Goal: Task Accomplishment & Management: Manage account settings

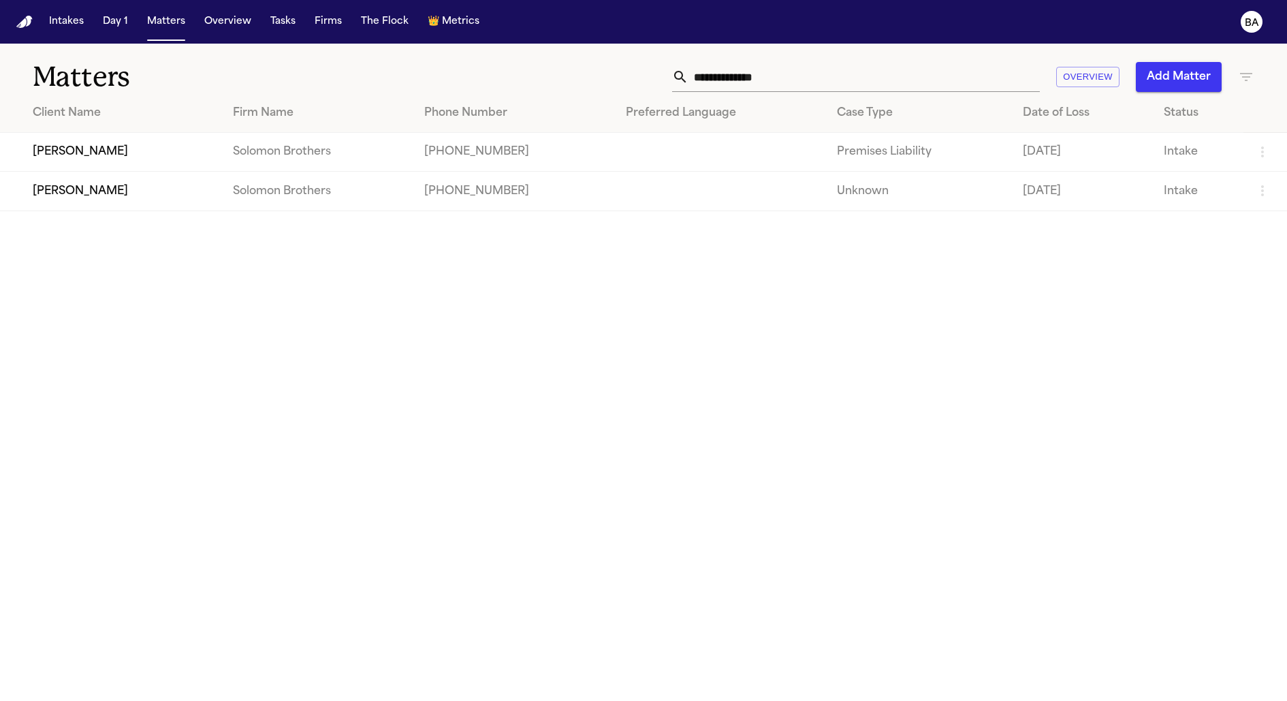
click at [83, 159] on td "[PERSON_NAME]" at bounding box center [111, 152] width 222 height 39
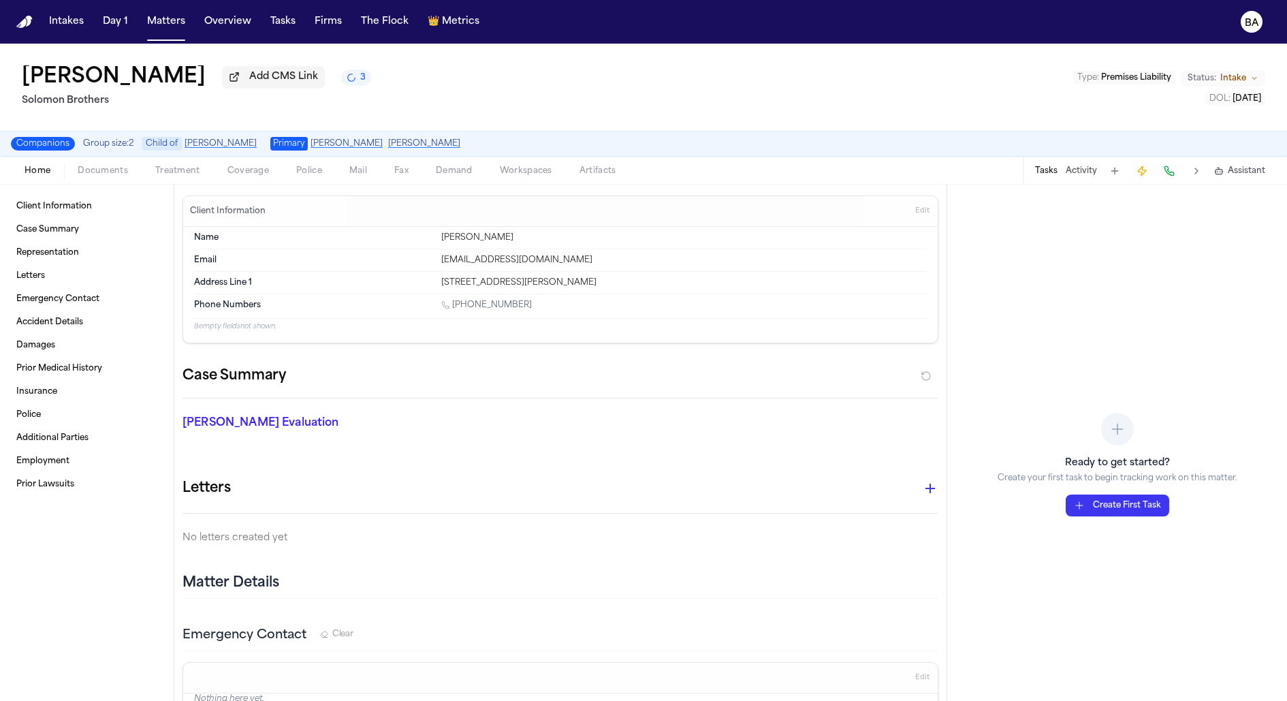
click at [345, 140] on link "[PERSON_NAME]" at bounding box center [347, 143] width 72 height 11
click at [144, 21] on button "Matters" at bounding box center [166, 22] width 49 height 25
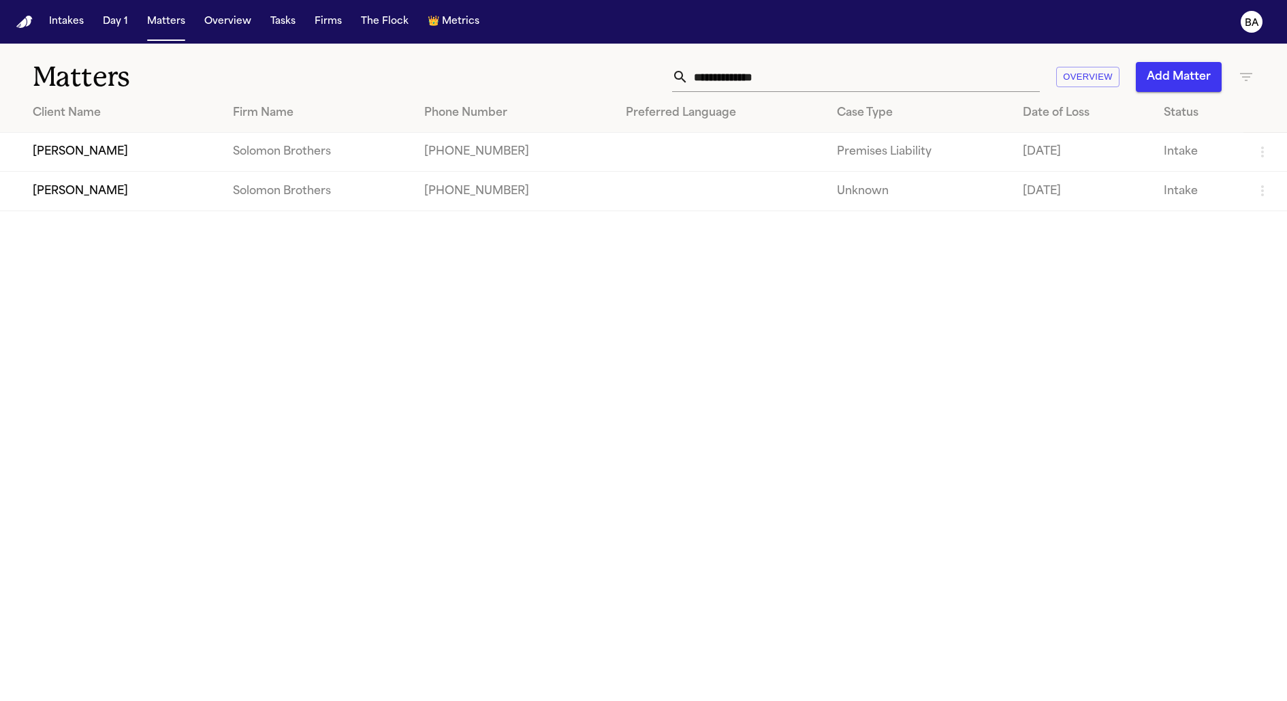
click at [109, 156] on td "[PERSON_NAME]" at bounding box center [111, 152] width 222 height 39
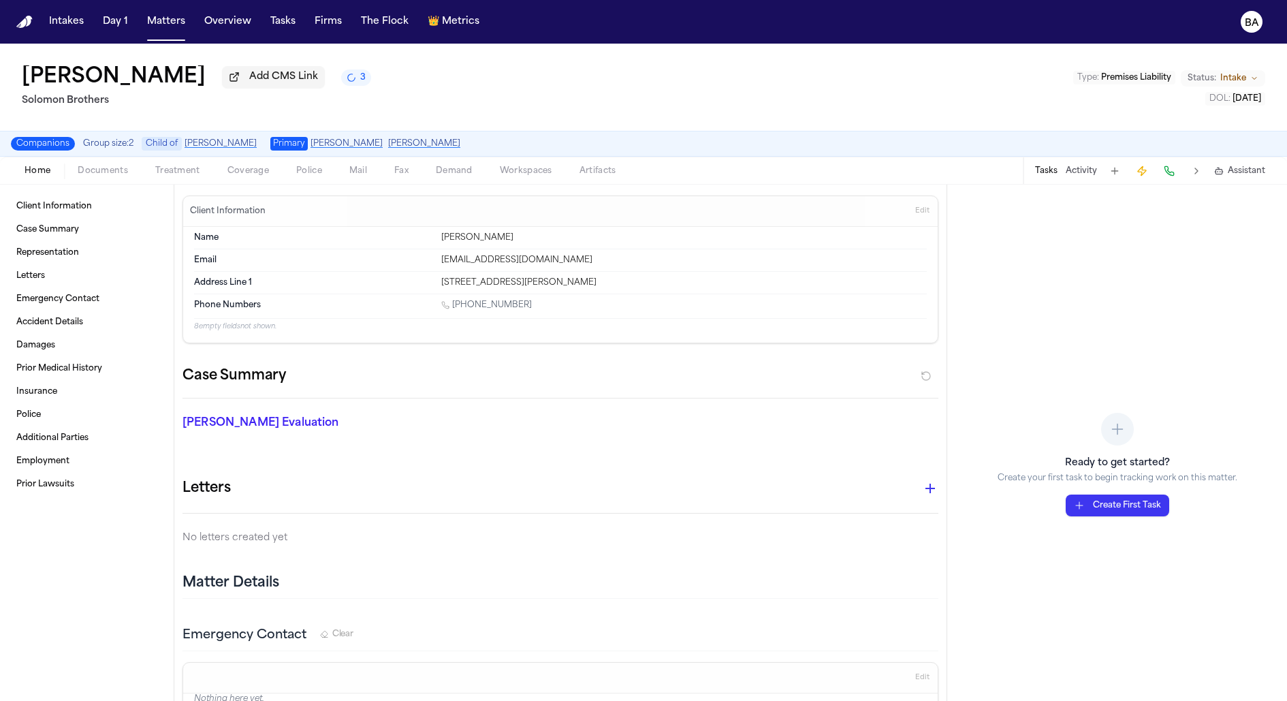
click at [101, 153] on div "Companions Group size: 2 Child of Thomas Dickson Primary Thomas Dickson Julie C…" at bounding box center [643, 144] width 1287 height 26
click at [101, 149] on span "Group size: 2" at bounding box center [108, 143] width 50 height 11
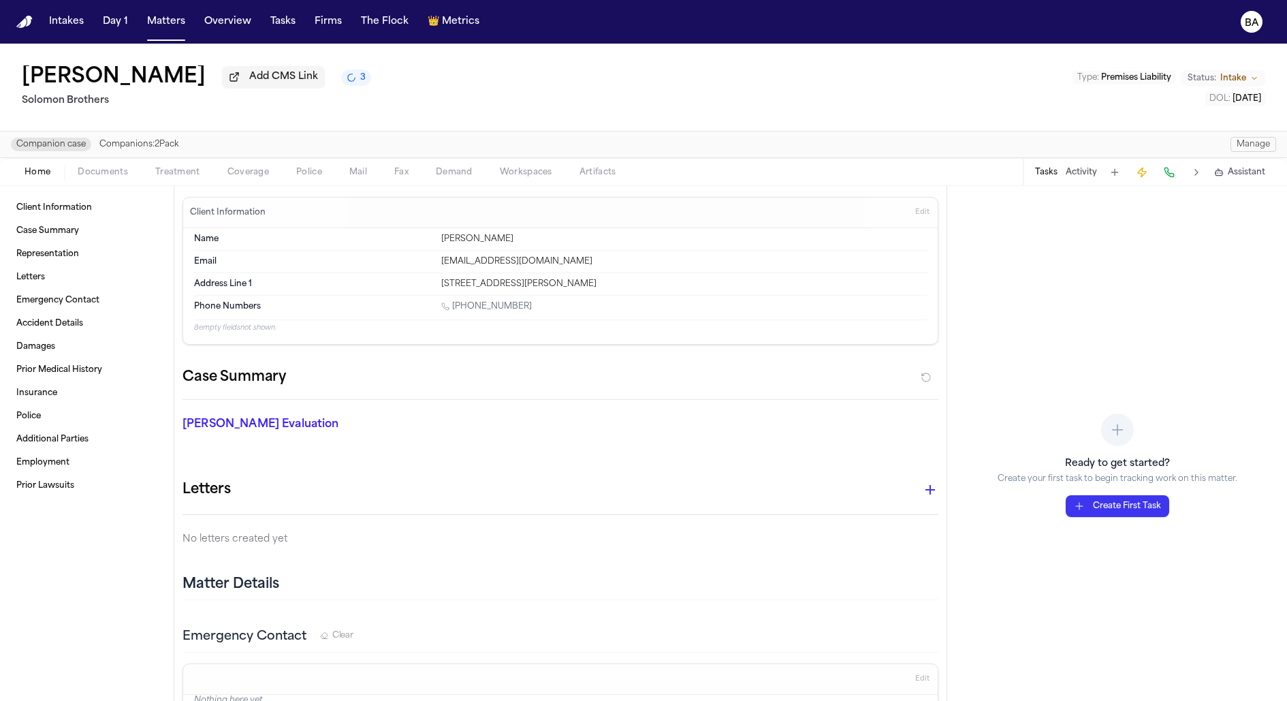
click at [1239, 148] on button "Manage" at bounding box center [1254, 144] width 46 height 15
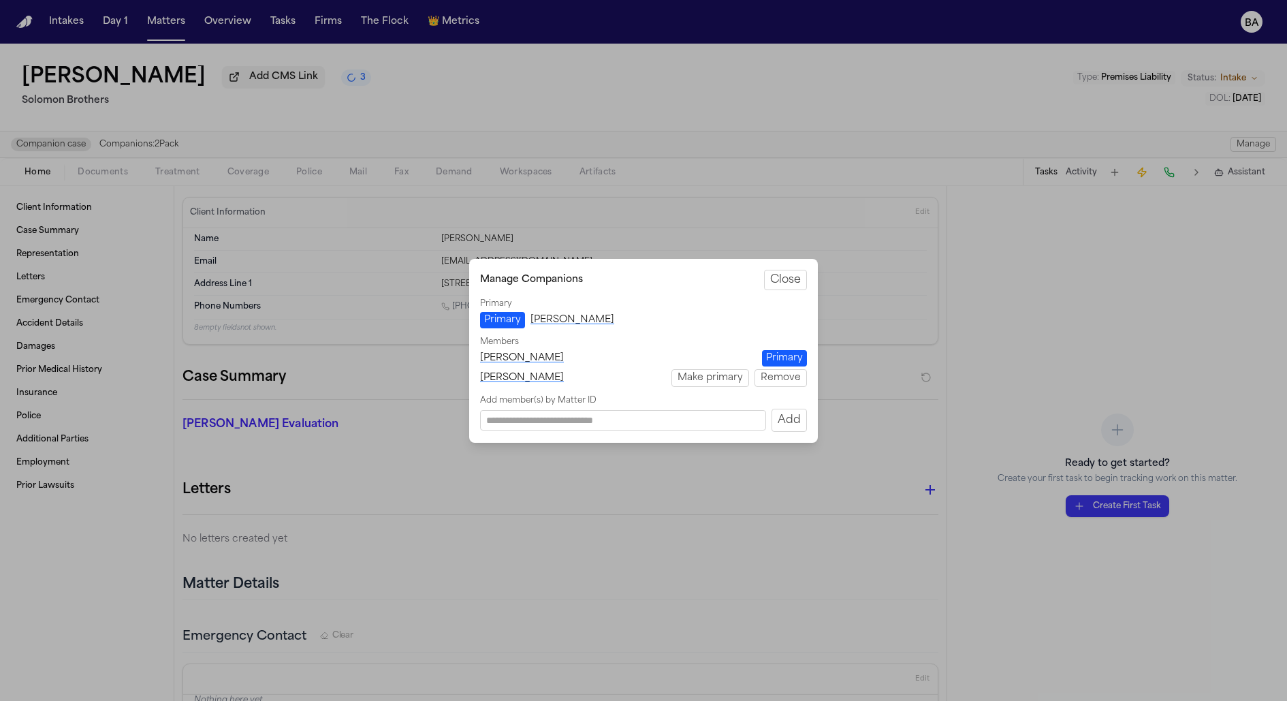
click at [727, 381] on button "Make primary" at bounding box center [710, 378] width 78 height 18
click at [770, 379] on button "Remove" at bounding box center [781, 378] width 52 height 18
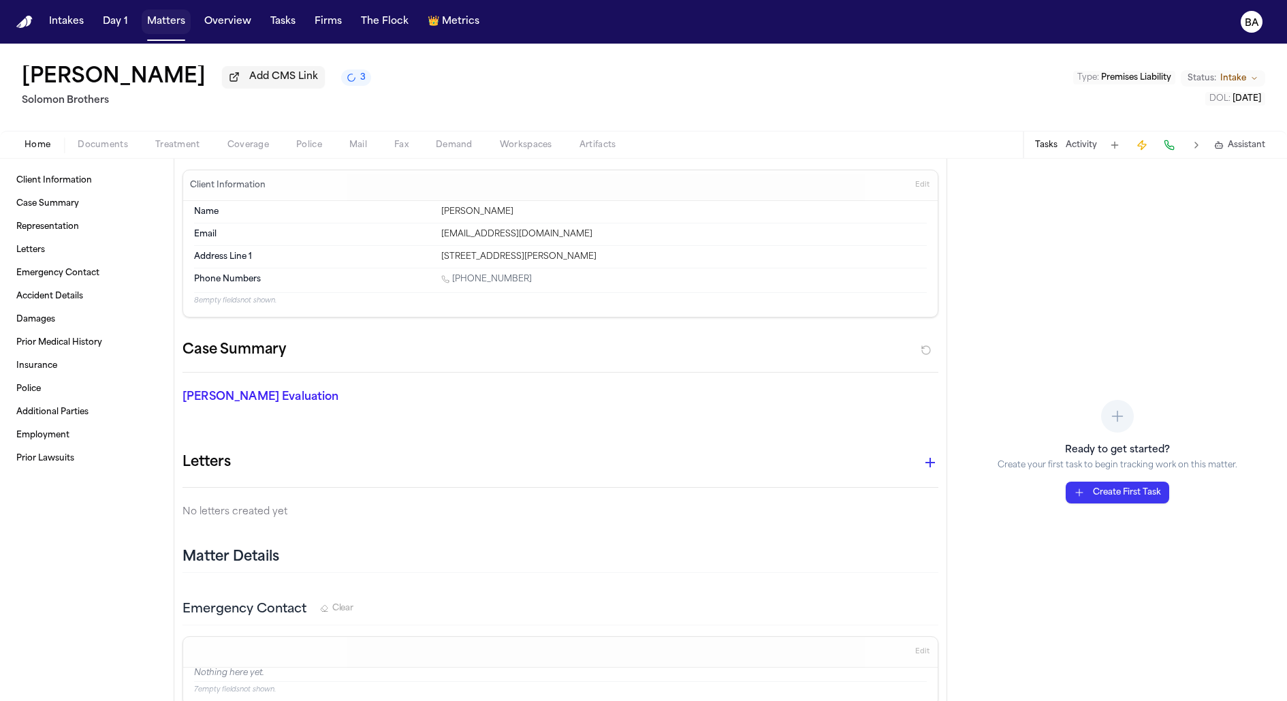
click at [156, 25] on button "Matters" at bounding box center [166, 22] width 49 height 25
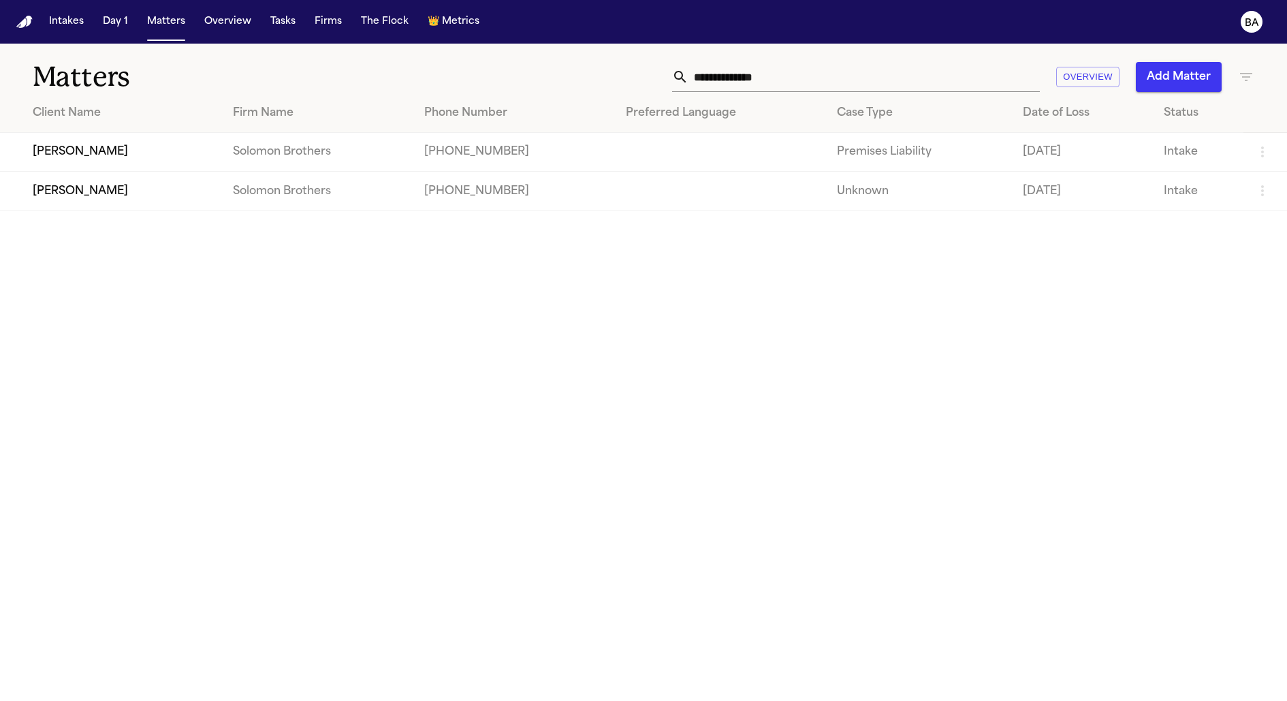
click at [106, 191] on td "Thomas Dickson" at bounding box center [111, 191] width 222 height 39
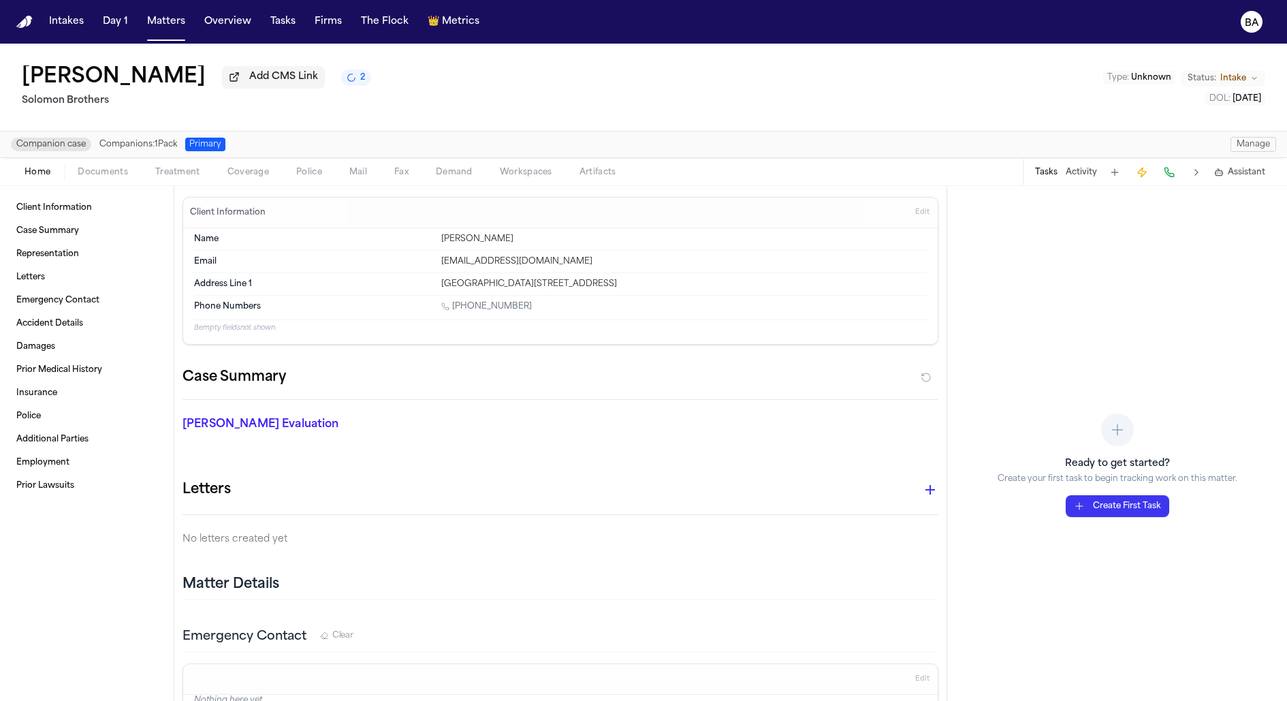
click at [202, 150] on span "Primary" at bounding box center [205, 145] width 40 height 14
click at [1246, 145] on button "Manage" at bounding box center [1254, 144] width 46 height 15
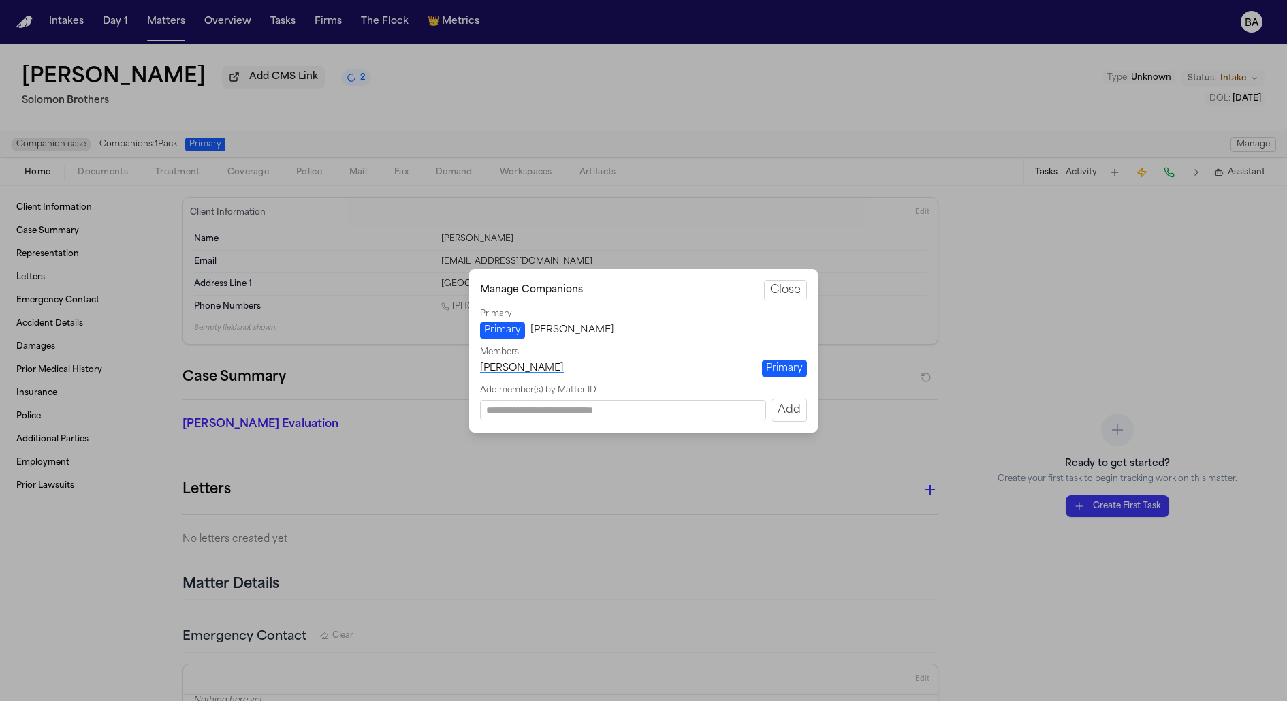
click at [560, 414] on input "Matter IDs to add" at bounding box center [623, 410] width 286 height 20
type input "*"
click at [637, 410] on input "Matter IDs to add" at bounding box center [623, 410] width 286 height 20
type input "*"
click at [516, 368] on link "Thomas Dickson" at bounding box center [522, 369] width 84 height 14
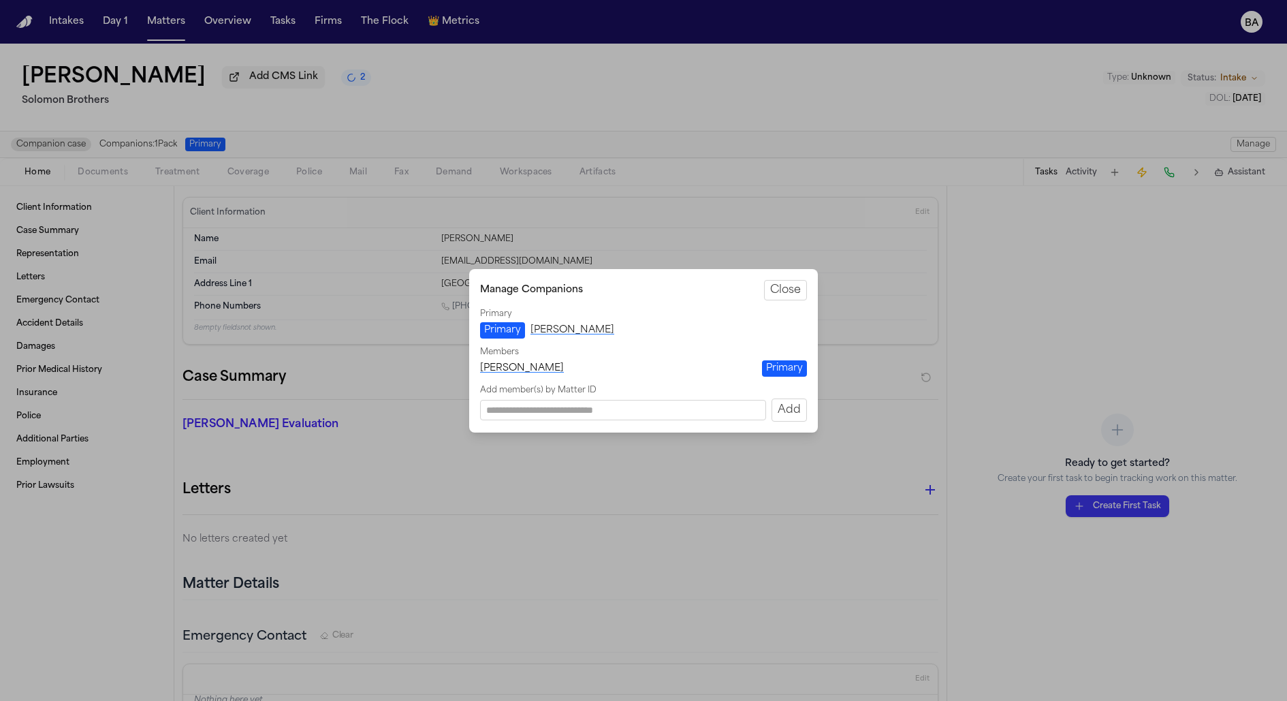
click at [520, 363] on link "Thomas Dickson" at bounding box center [522, 369] width 84 height 14
click at [550, 336] on link "Thomas Dickson" at bounding box center [573, 330] width 84 height 14
click at [780, 289] on button "Close" at bounding box center [785, 290] width 43 height 20
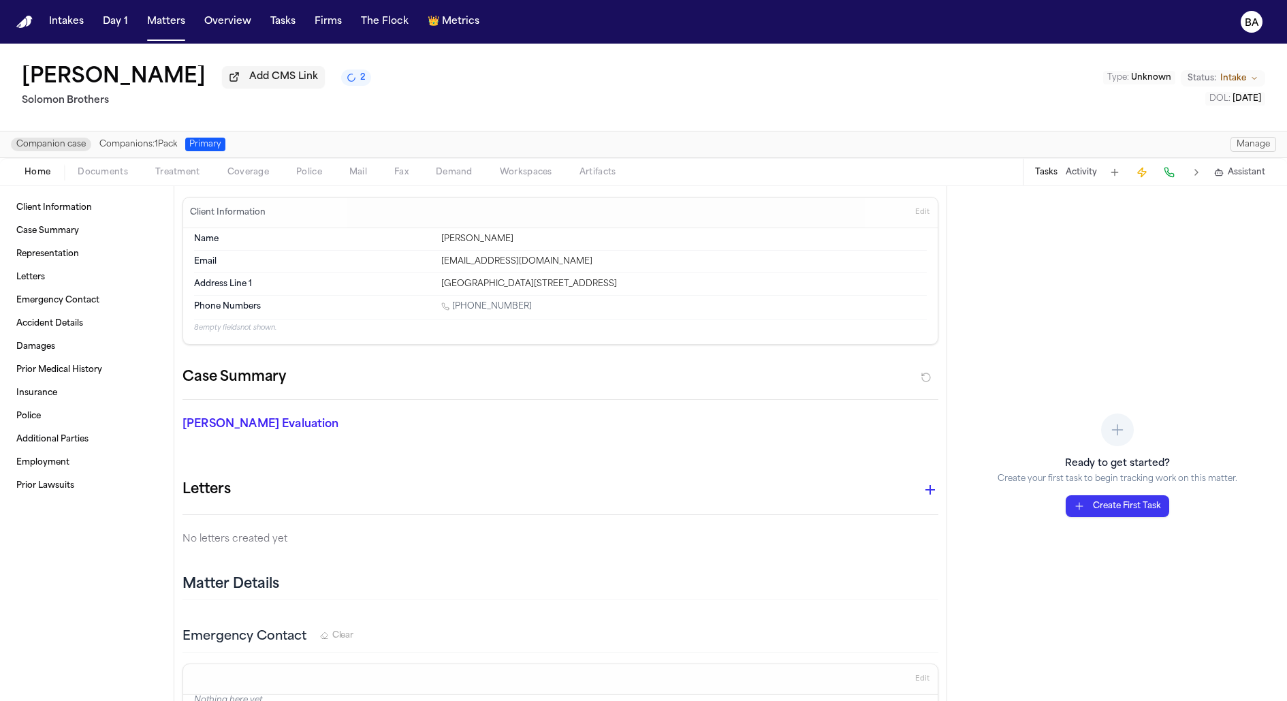
click at [69, 151] on span "Companion case" at bounding box center [51, 145] width 80 height 14
click at [225, 151] on span "Primary" at bounding box center [205, 145] width 40 height 14
click at [176, 150] on span "Companions: 1 Pack" at bounding box center [138, 144] width 78 height 11
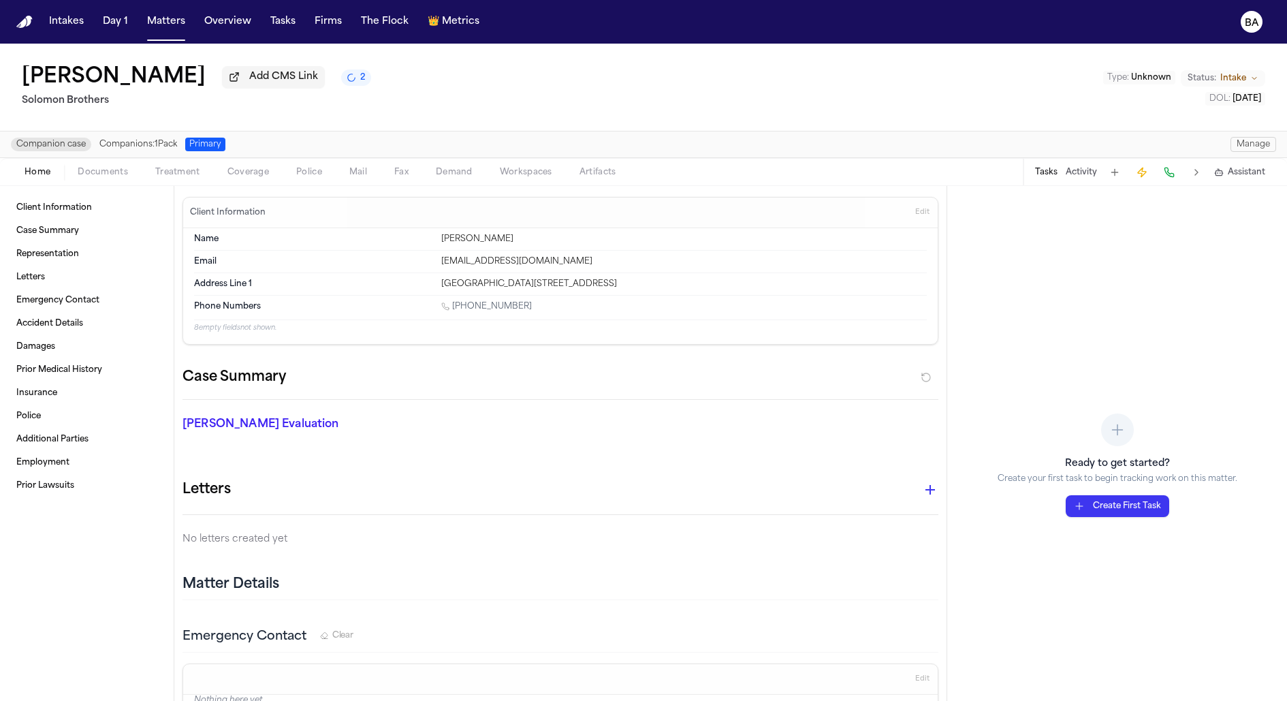
click at [176, 150] on span "Companions: 1 Pack" at bounding box center [138, 144] width 78 height 11
click at [1256, 144] on button "Manage" at bounding box center [1254, 144] width 46 height 15
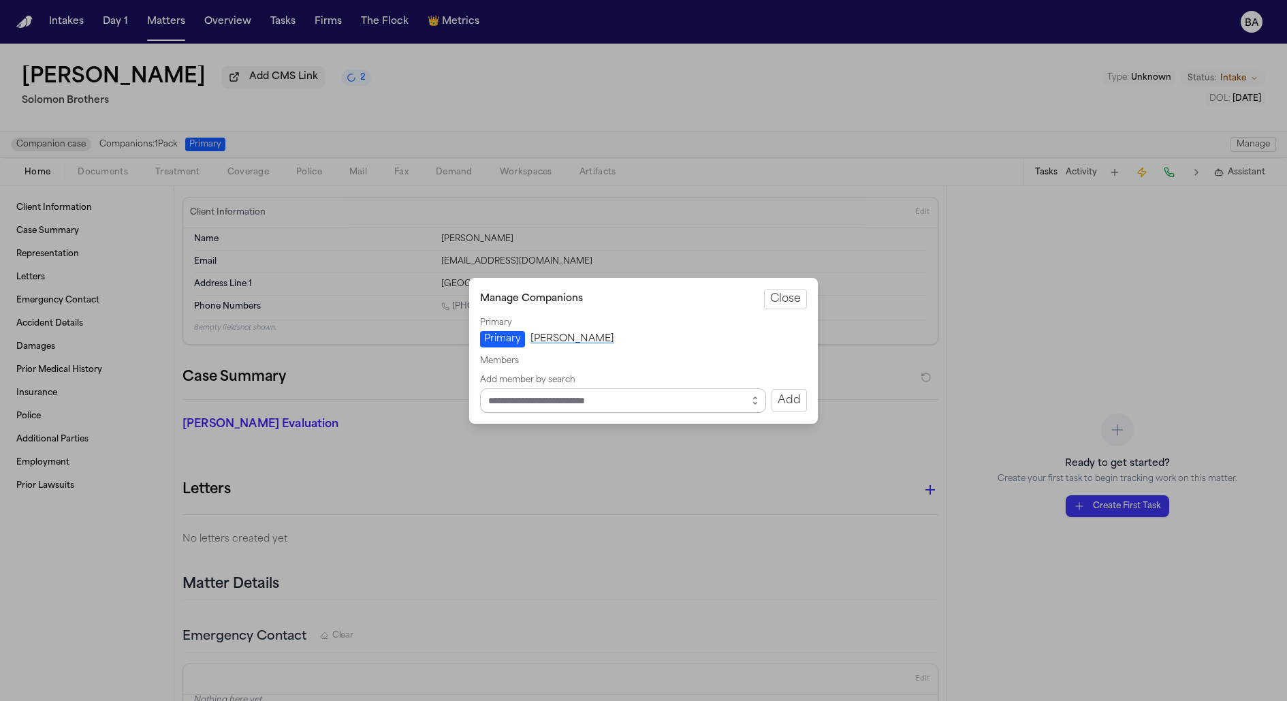
click at [633, 390] on input "Select matter to add" at bounding box center [623, 400] width 286 height 25
type input "*"
click at [624, 398] on input "Select matter to add" at bounding box center [623, 400] width 286 height 25
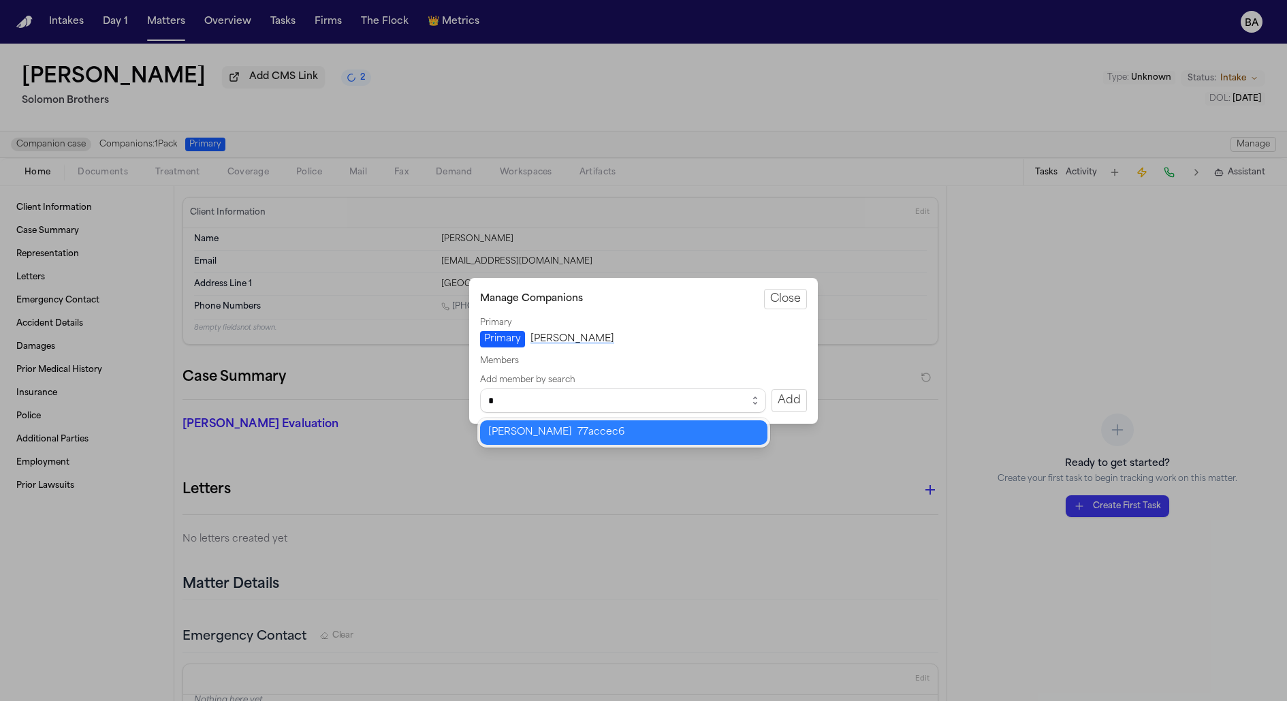
type input "*"
click at [550, 450] on div "Manage Companions Close Primary Primary Thomas Dickson Members Add member by se…" at bounding box center [643, 350] width 1287 height 701
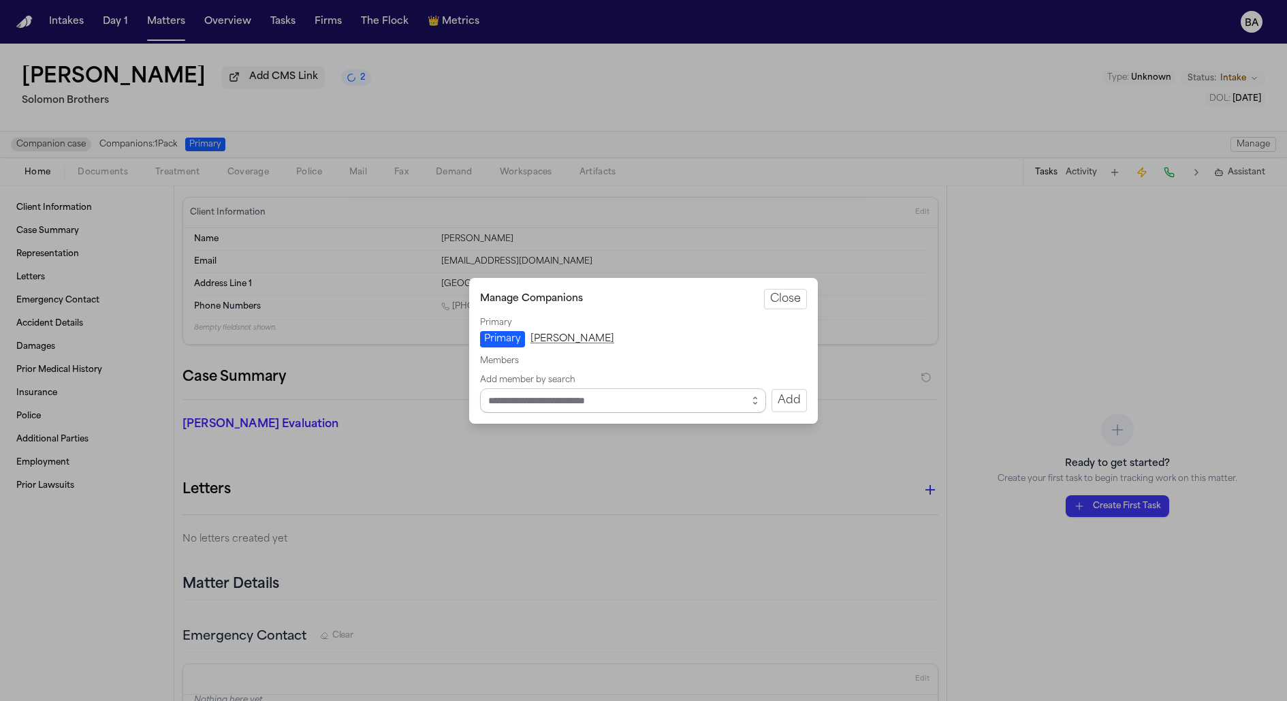
click at [556, 399] on input "Select matter to add" at bounding box center [623, 400] width 286 height 25
click at [693, 403] on input "Select matter to add" at bounding box center [623, 400] width 286 height 25
click at [789, 398] on button "Add" at bounding box center [789, 400] width 35 height 23
click at [748, 403] on button "button" at bounding box center [755, 400] width 22 height 25
click at [712, 454] on body "**********" at bounding box center [643, 350] width 1287 height 701
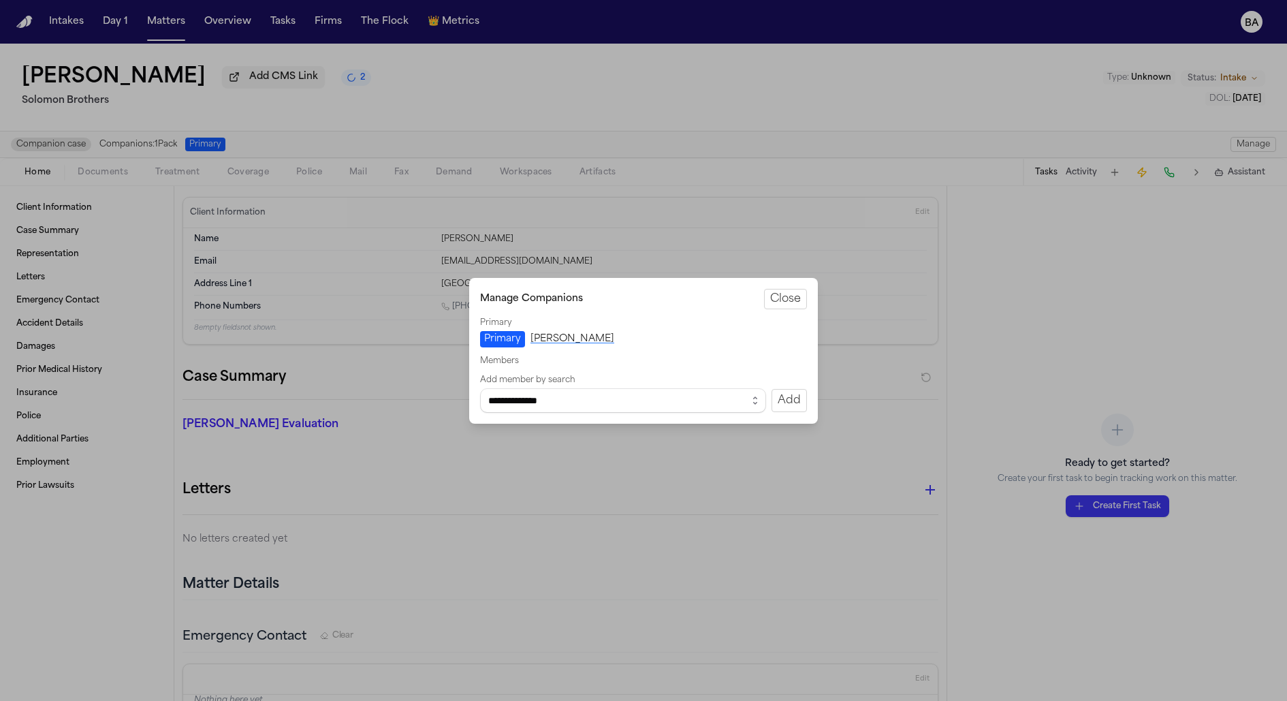
click at [776, 402] on button "Add" at bounding box center [789, 400] width 35 height 23
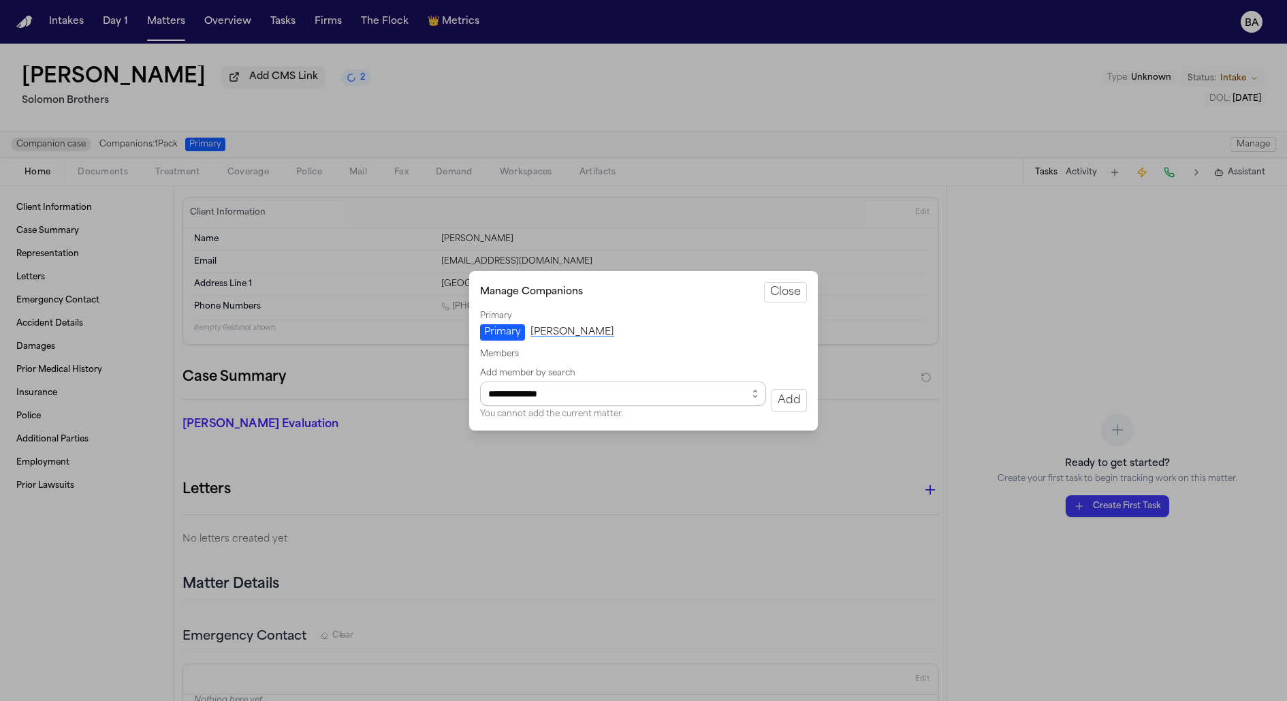
click at [736, 400] on input "**********" at bounding box center [623, 393] width 286 height 25
click at [765, 394] on button "button" at bounding box center [755, 393] width 22 height 25
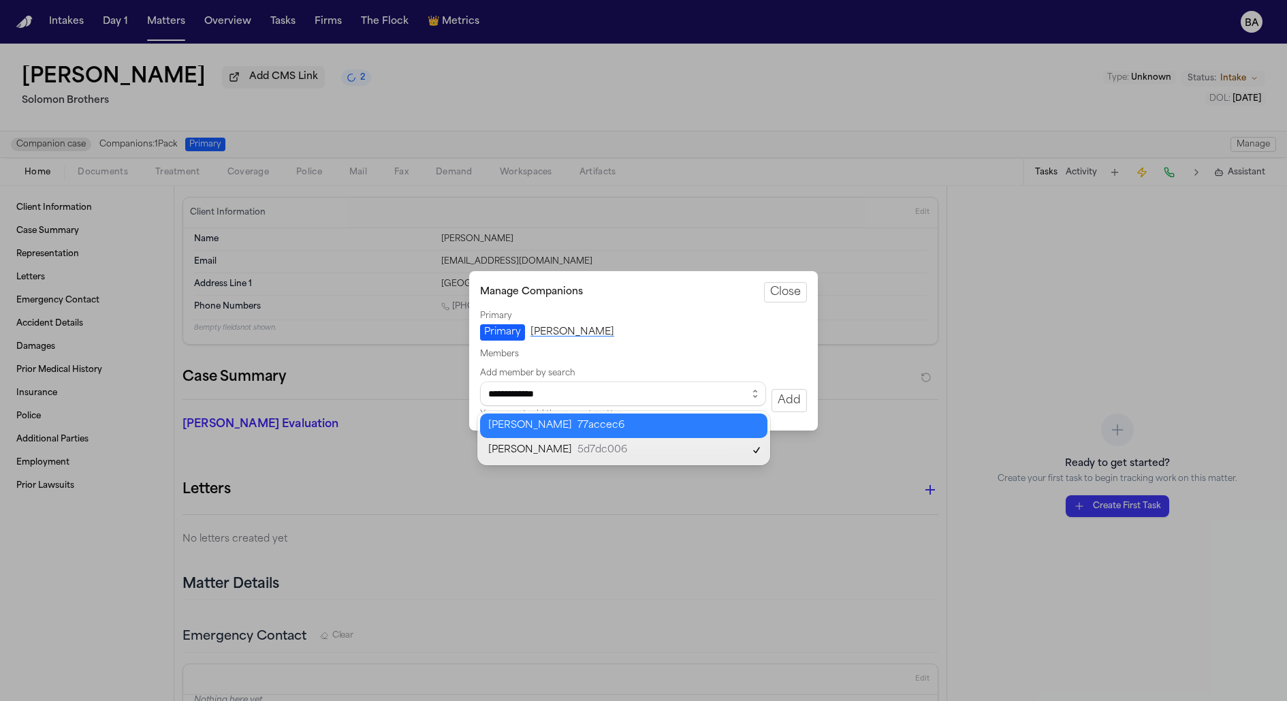
click at [708, 431] on body "**********" at bounding box center [643, 350] width 1287 height 701
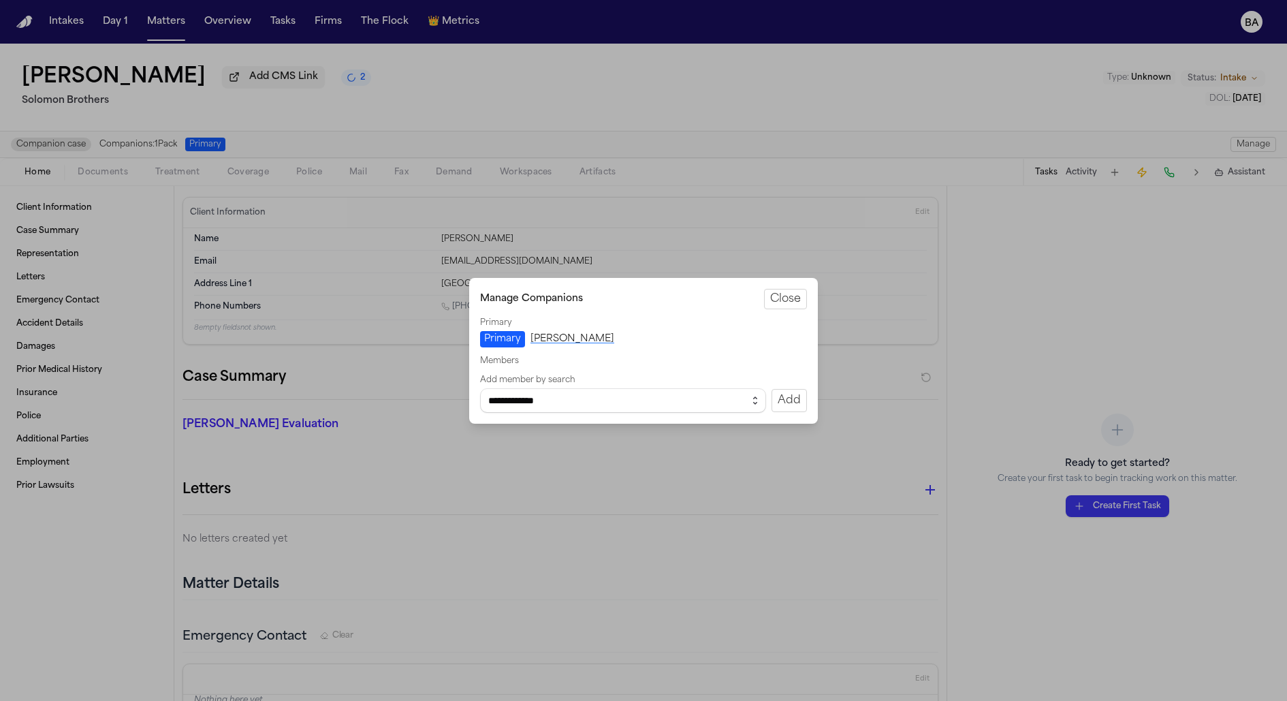
click at [755, 405] on icon "button" at bounding box center [755, 400] width 11 height 11
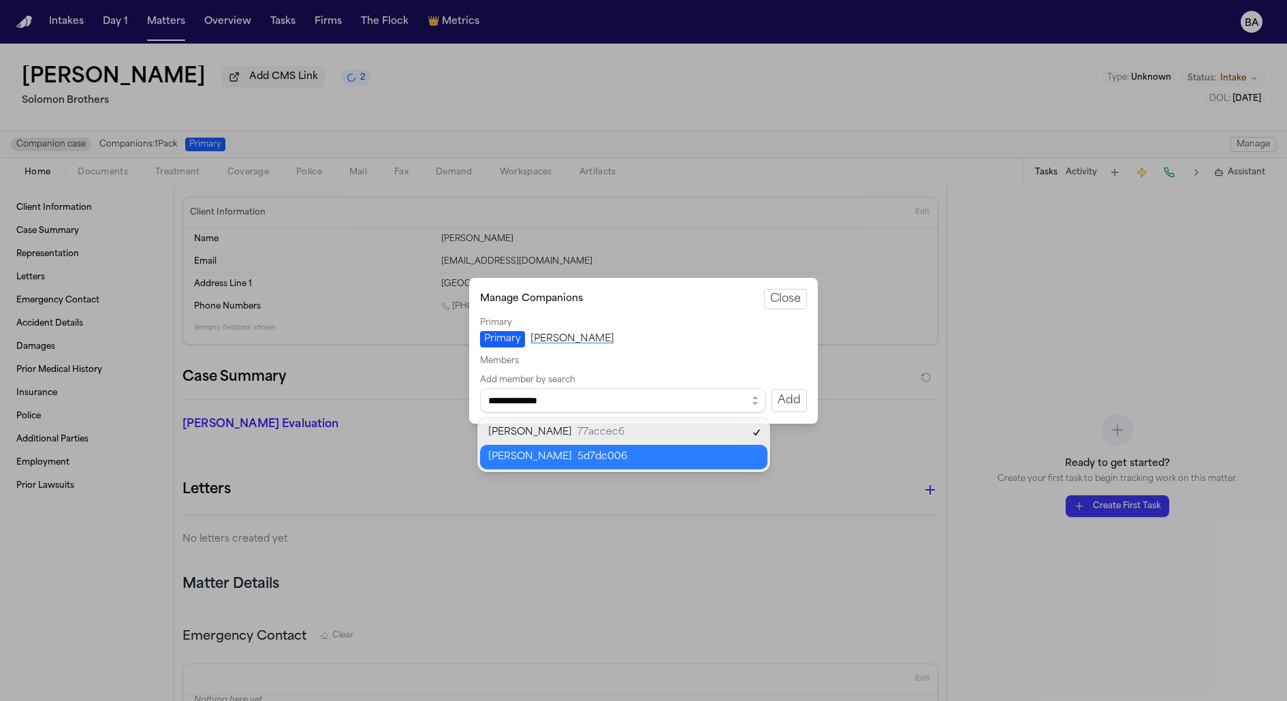
click at [691, 452] on body "**********" at bounding box center [643, 350] width 1287 height 701
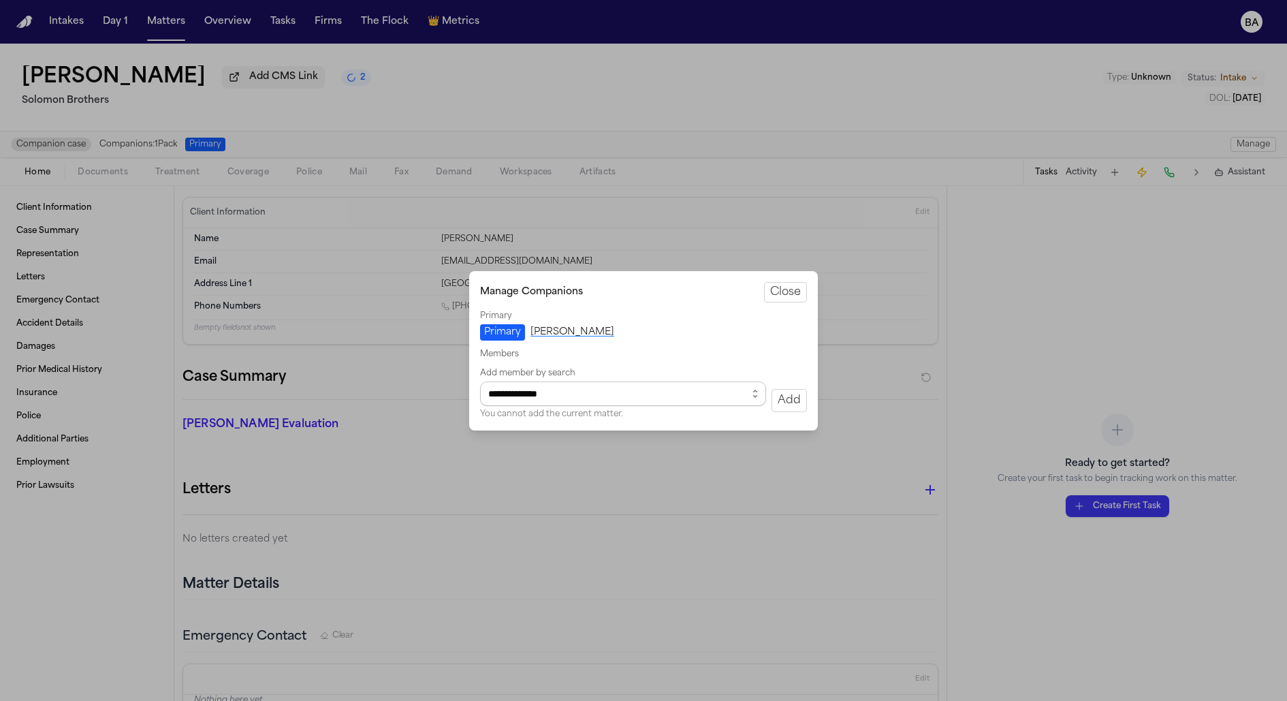
click at [743, 396] on input "**********" at bounding box center [623, 393] width 286 height 25
click at [757, 390] on icon "button" at bounding box center [755, 390] width 3 height 1
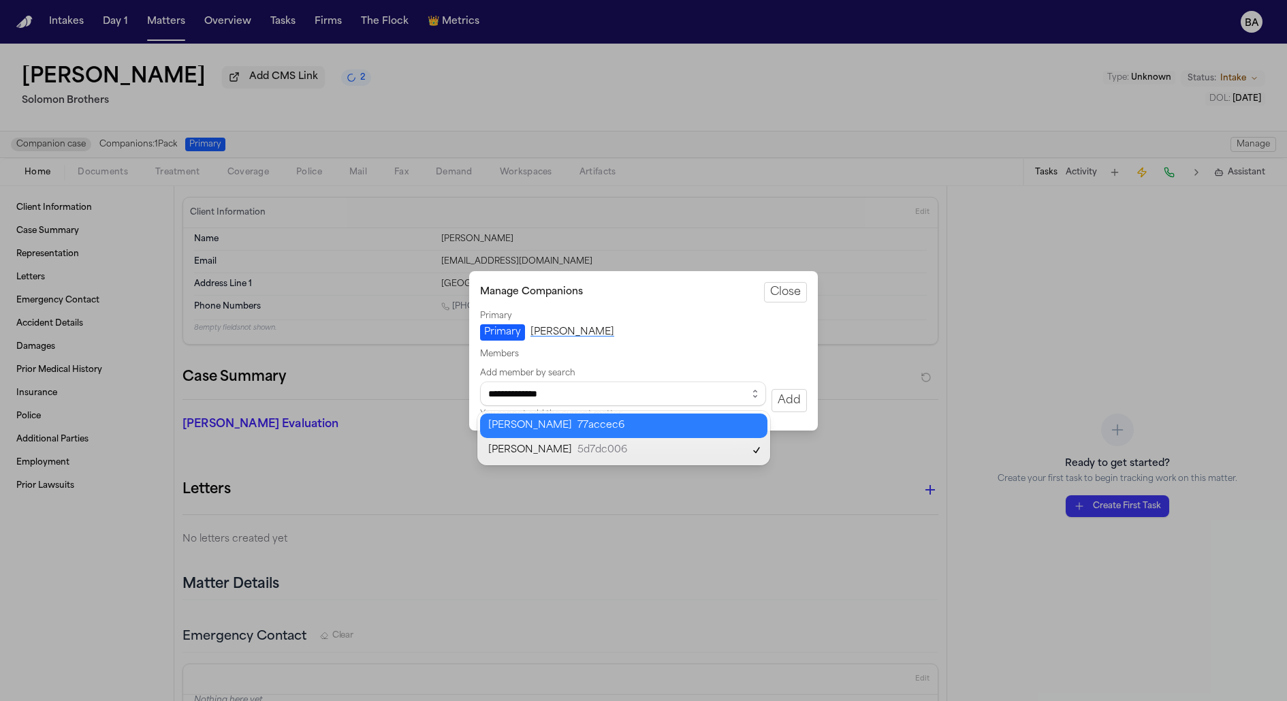
type input "**********"
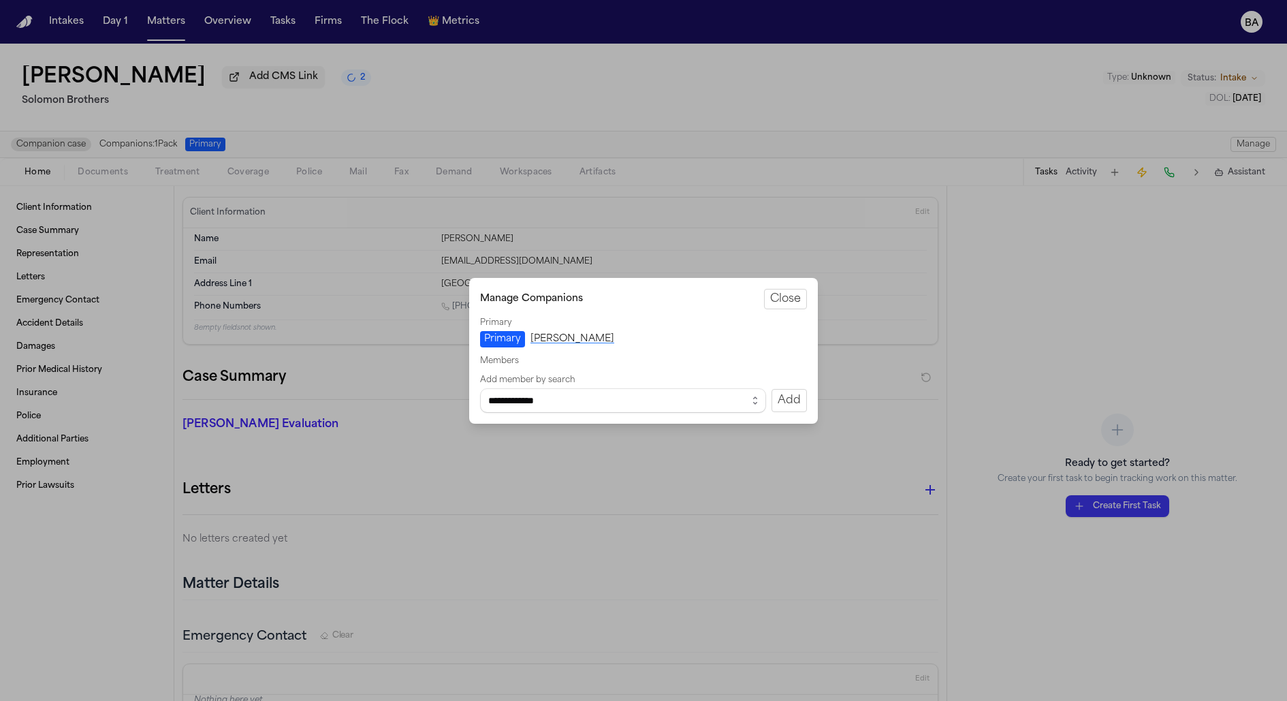
click at [782, 404] on button "Add" at bounding box center [789, 400] width 35 height 23
click at [787, 303] on button "Close" at bounding box center [785, 299] width 43 height 20
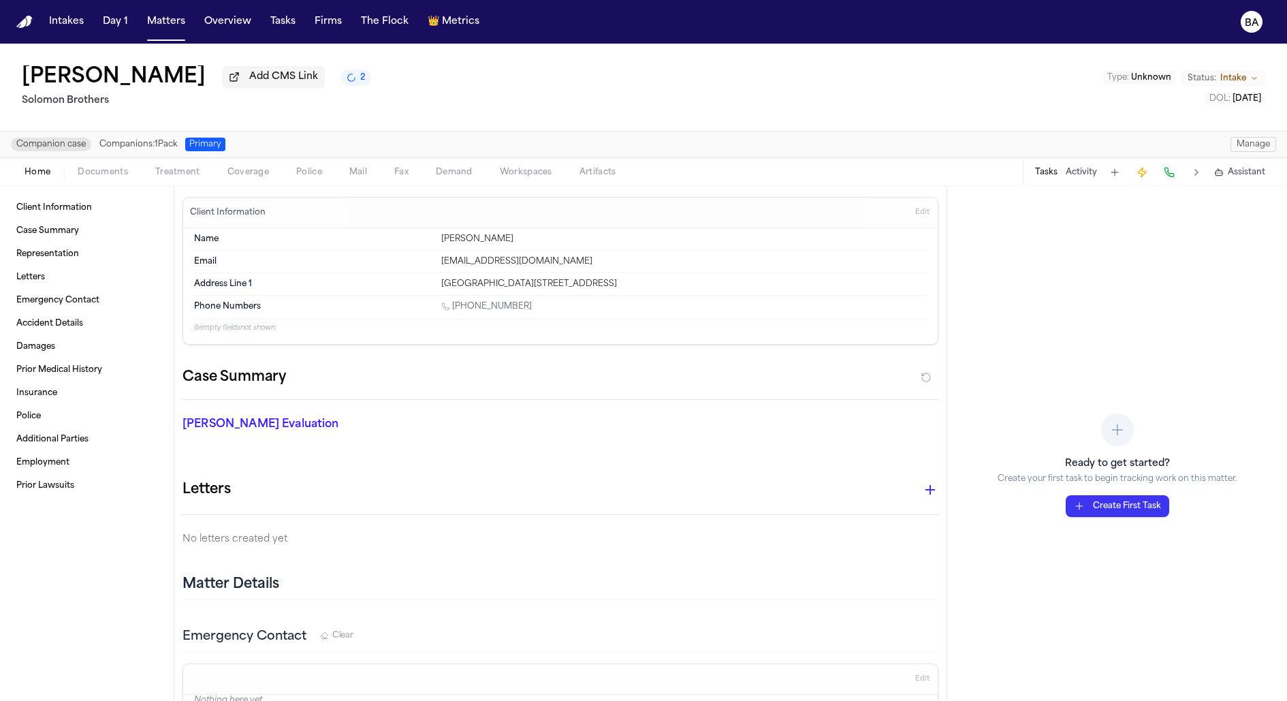
click at [1248, 145] on button "Manage" at bounding box center [1254, 144] width 46 height 15
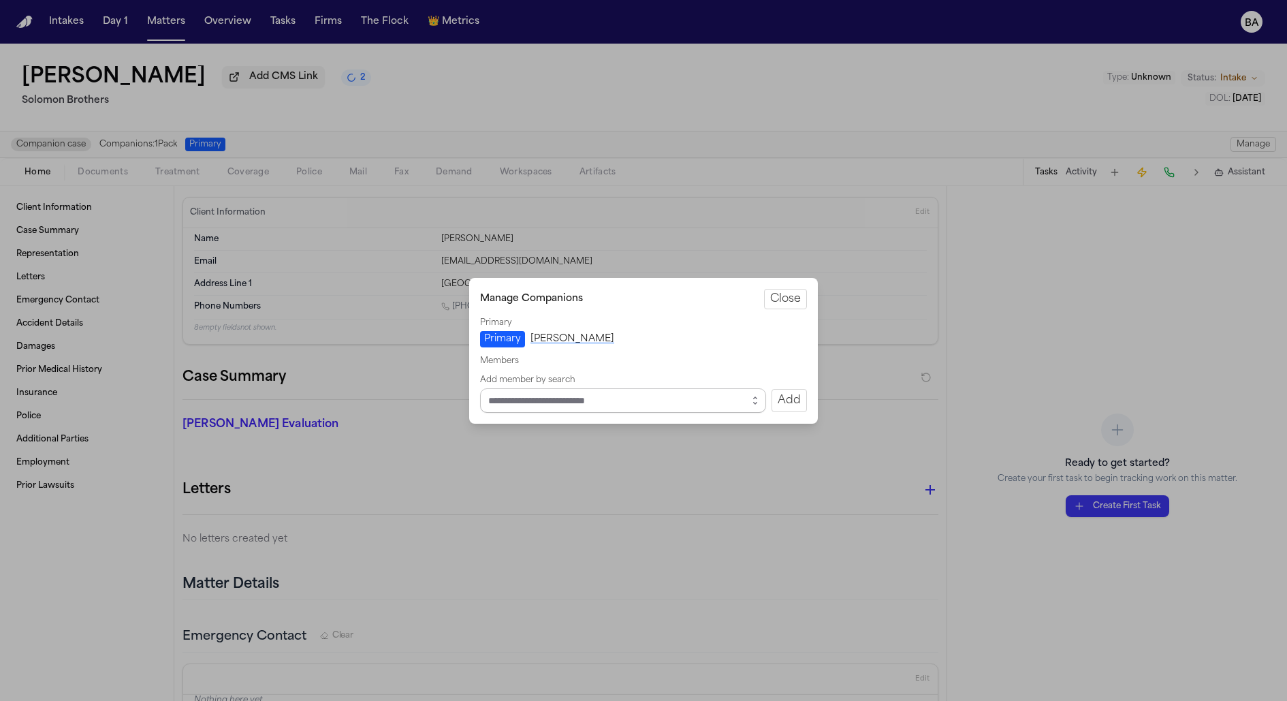
click at [665, 409] on input "Select matter to add" at bounding box center [623, 400] width 286 height 25
click at [763, 401] on button "button" at bounding box center [755, 400] width 22 height 25
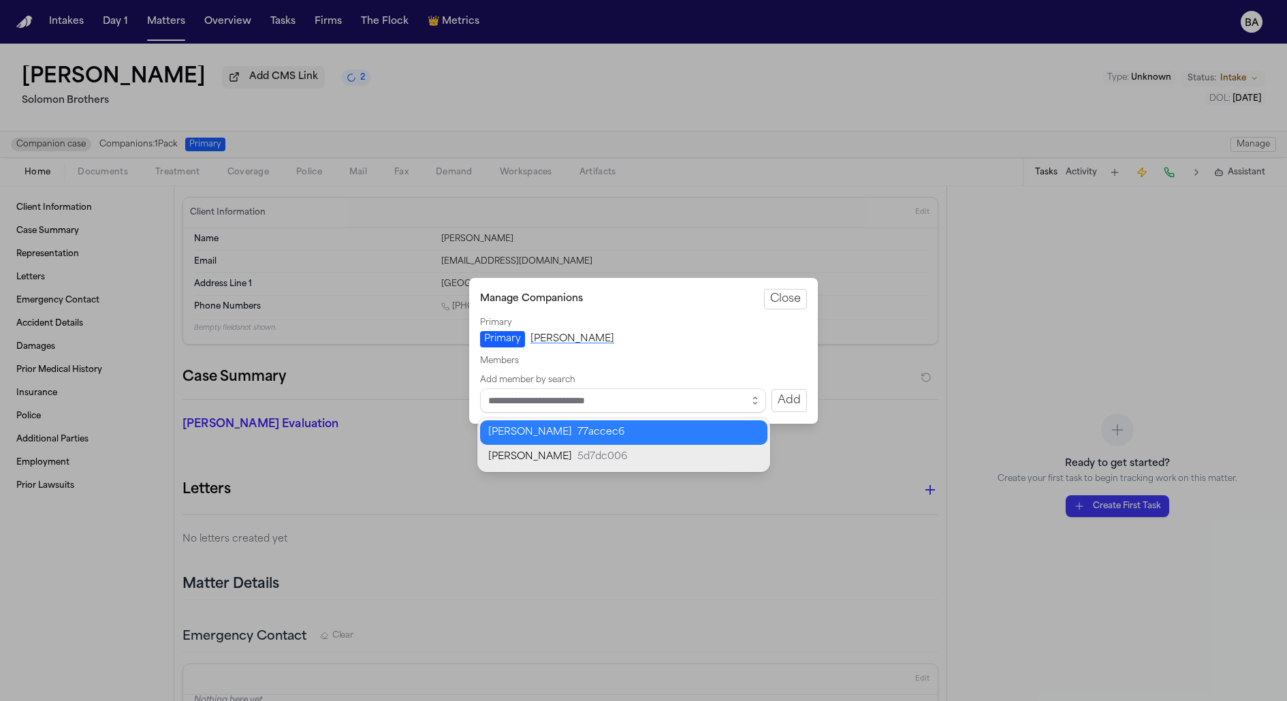
type input "**********"
click at [692, 437] on body "**********" at bounding box center [643, 350] width 1287 height 701
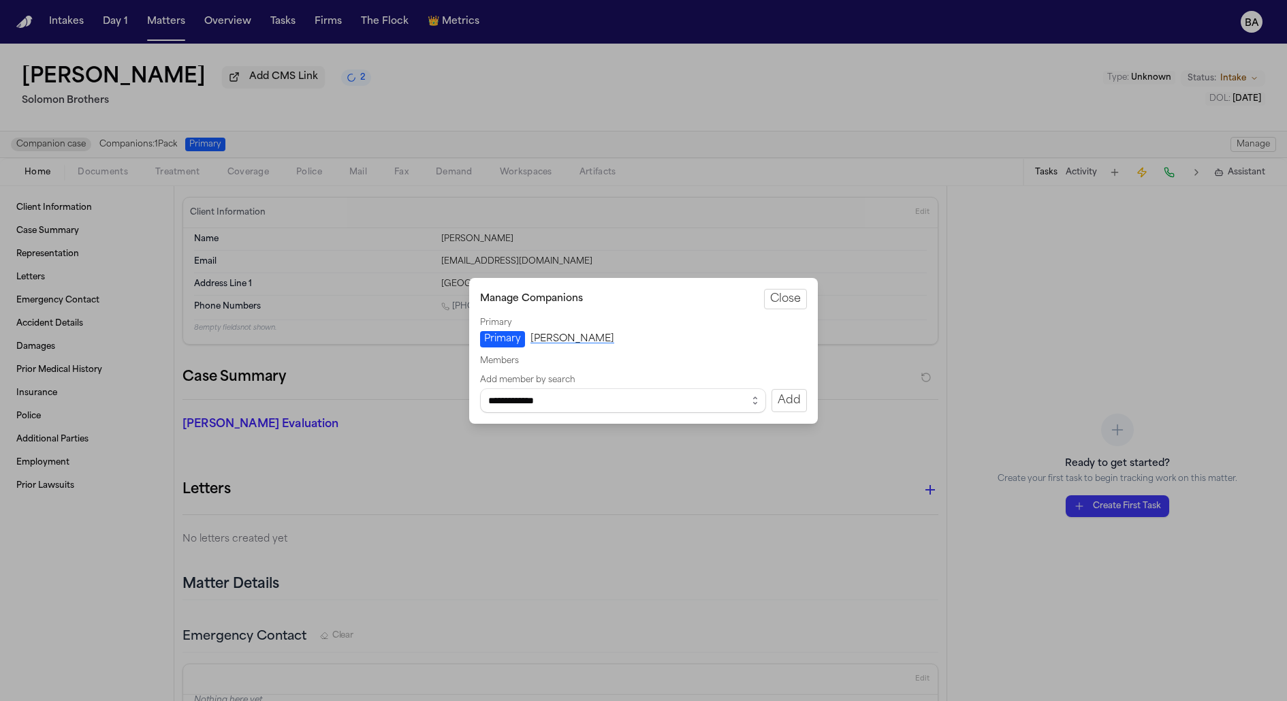
click at [795, 385] on div "**********" at bounding box center [643, 394] width 327 height 38
click at [795, 400] on button "Add" at bounding box center [789, 400] width 35 height 23
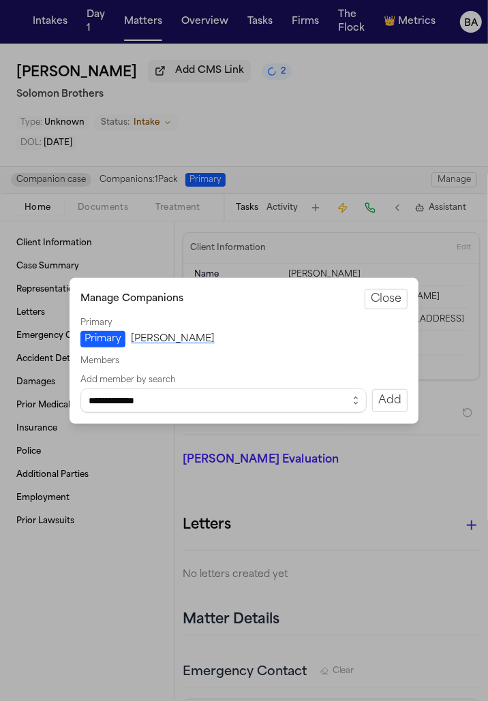
click at [377, 402] on button "Add" at bounding box center [389, 400] width 35 height 23
click at [181, 187] on button "Close manage companions" at bounding box center [244, 350] width 488 height 701
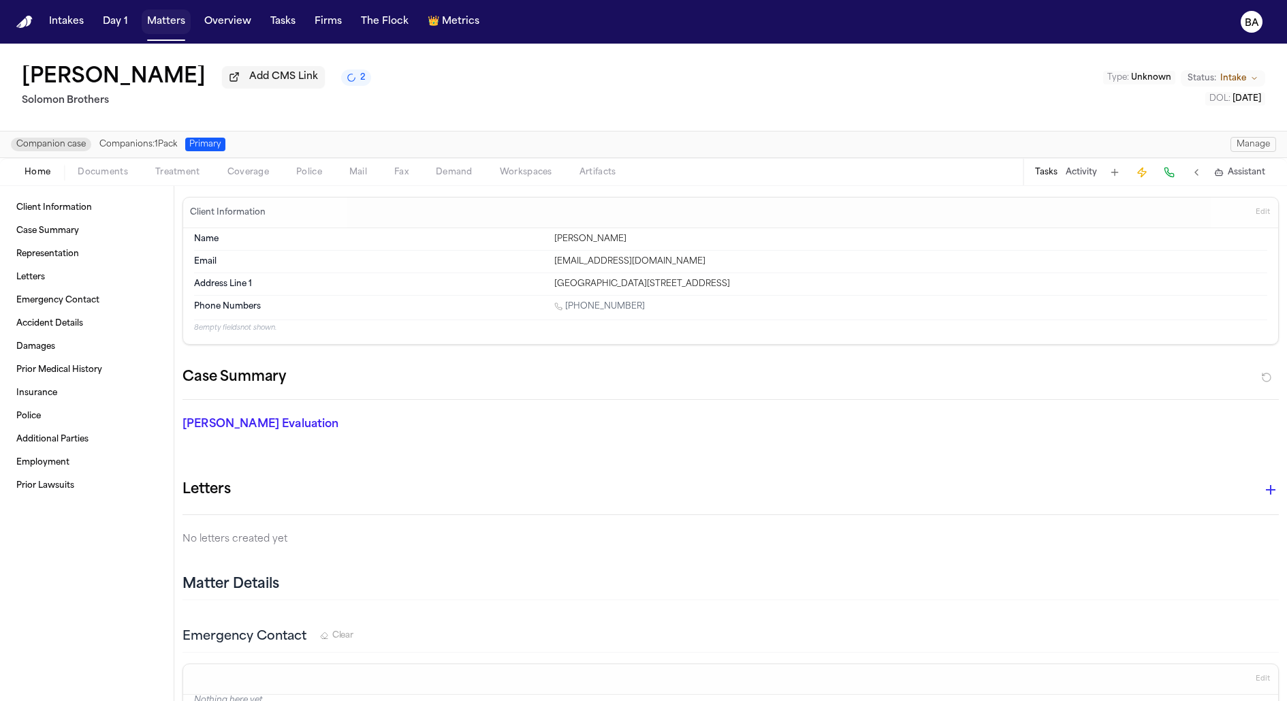
click at [151, 17] on button "Matters" at bounding box center [166, 22] width 49 height 25
click at [1246, 146] on button "Manage" at bounding box center [1254, 144] width 46 height 15
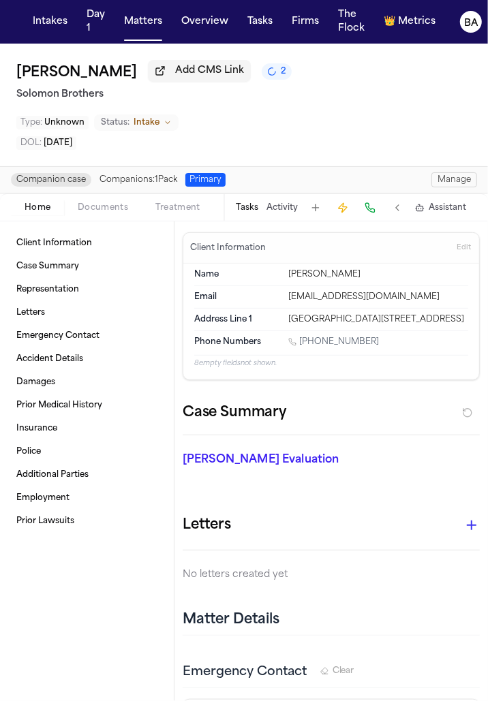
click at [450, 183] on button "Manage" at bounding box center [454, 179] width 46 height 15
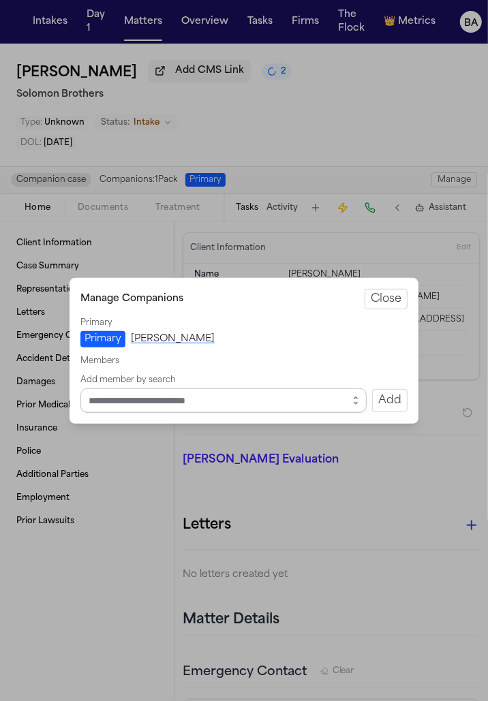
click at [263, 408] on input "Select matter to add" at bounding box center [223, 400] width 286 height 25
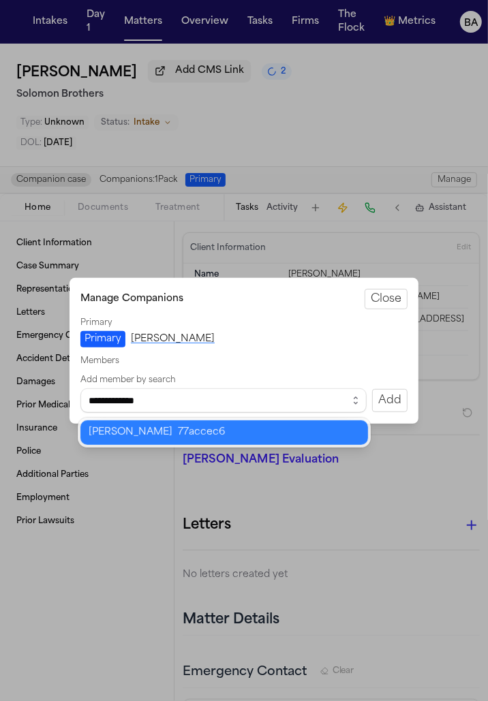
click at [213, 436] on body "**********" at bounding box center [244, 350] width 488 height 701
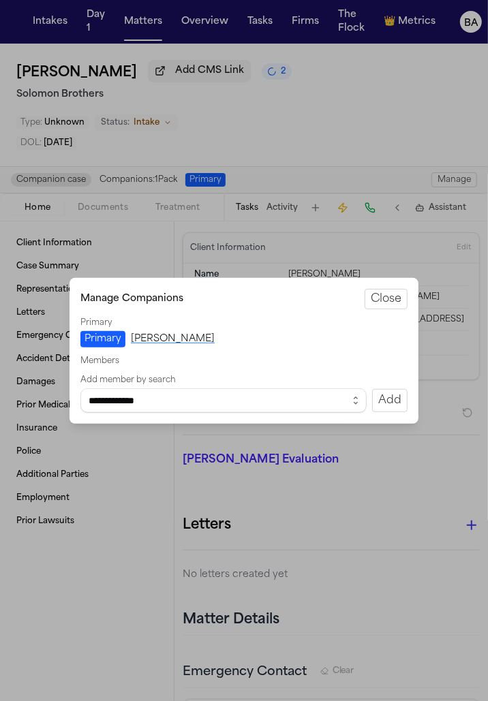
type input "**********"
click at [392, 396] on button "Add" at bounding box center [389, 400] width 35 height 23
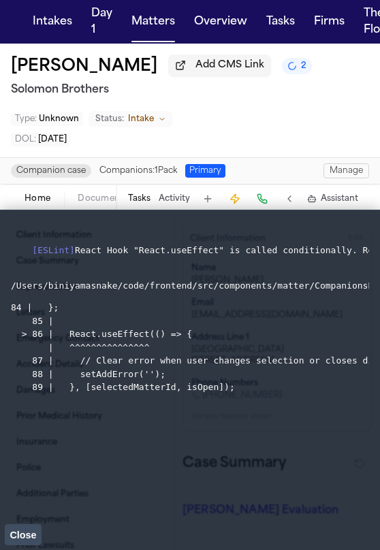
click at [10, 536] on button "Close" at bounding box center [23, 534] width 37 height 20
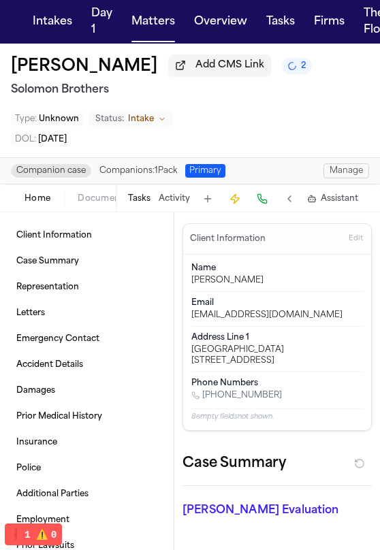
click at [351, 174] on button "Manage" at bounding box center [346, 170] width 46 height 15
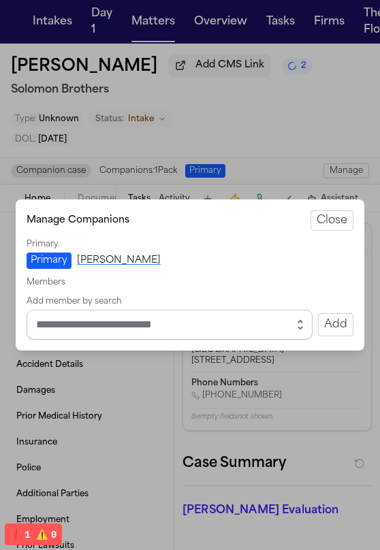
click at [285, 321] on input "Select matter to add" at bounding box center [170, 325] width 286 height 30
click at [296, 325] on button "button" at bounding box center [300, 325] width 25 height 30
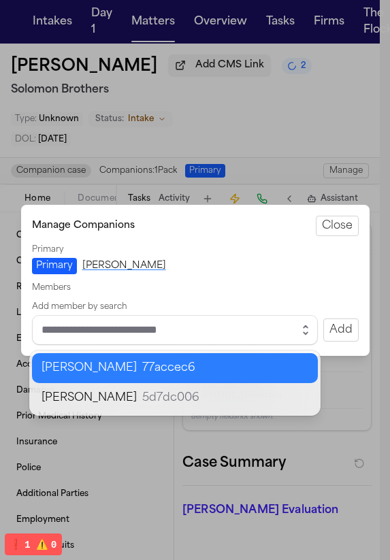
type input "**********"
click at [250, 370] on body "**********" at bounding box center [190, 280] width 380 height 560
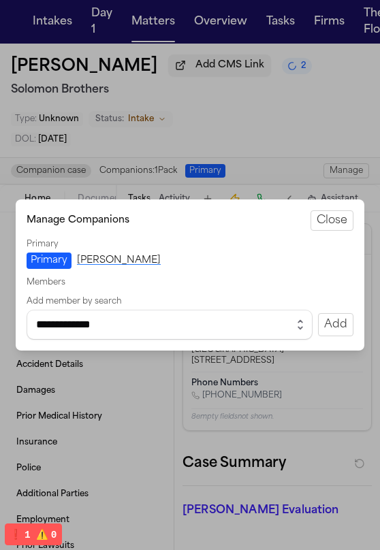
click at [326, 315] on button "Add" at bounding box center [335, 324] width 35 height 23
click at [330, 326] on button "Add" at bounding box center [335, 324] width 35 height 23
click at [237, 285] on div "Members" at bounding box center [190, 282] width 327 height 11
click at [335, 323] on button "Add" at bounding box center [335, 324] width 35 height 23
click at [337, 328] on button "Add" at bounding box center [335, 324] width 35 height 23
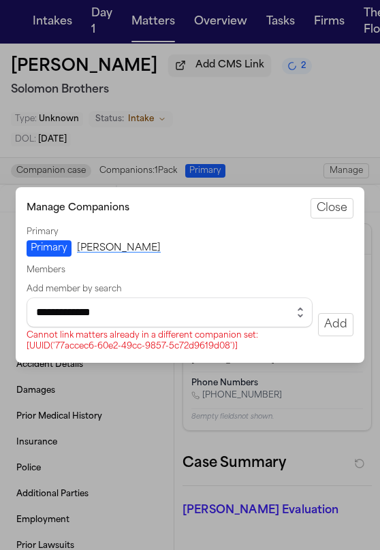
click at [184, 341] on div "Cannot link matters already in a different companion set: [UUID('77accec6-60e2-…" at bounding box center [170, 341] width 286 height 22
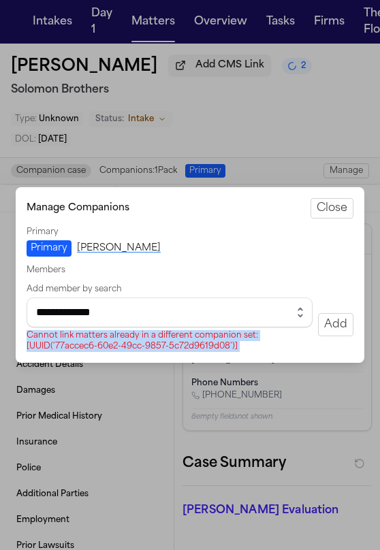
click at [184, 341] on div "Cannot link matters already in a different companion set: [UUID('77accec6-60e2-…" at bounding box center [170, 341] width 286 height 22
